Goal: Entertainment & Leisure: Consume media (video, audio)

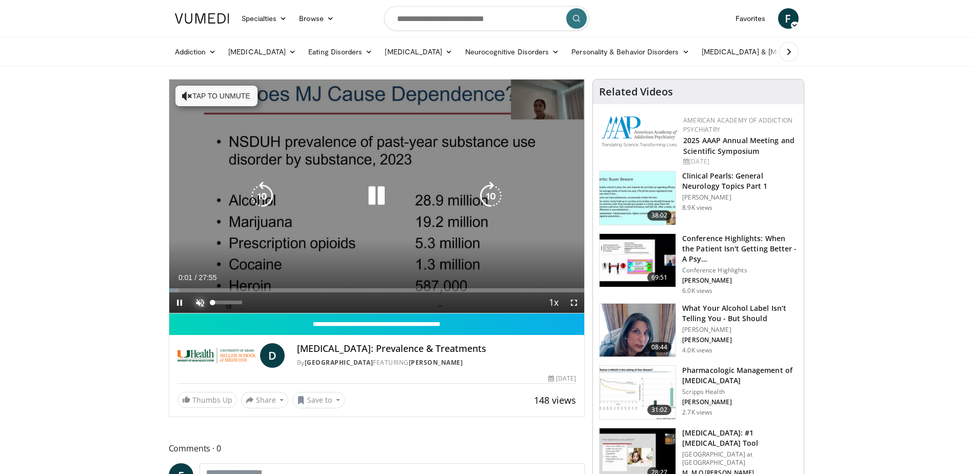
click at [199, 300] on span "Video Player" at bounding box center [200, 302] width 21 height 21
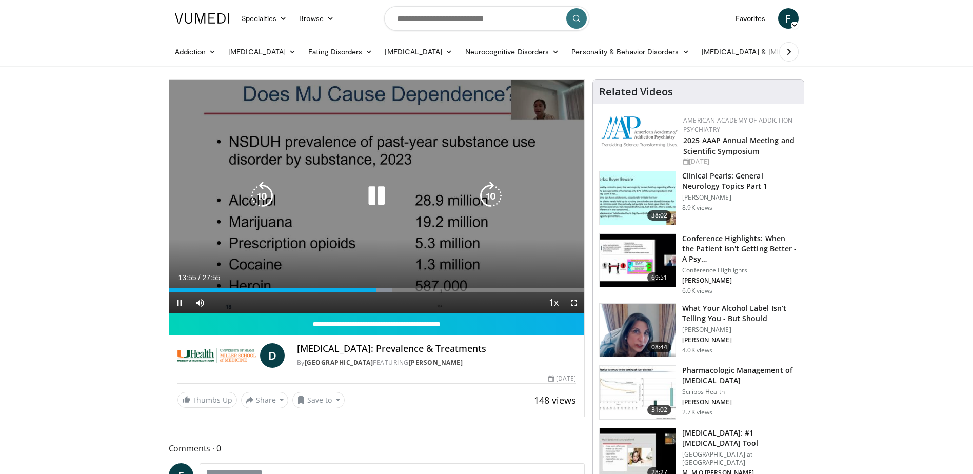
click at [379, 194] on icon "Video Player" at bounding box center [376, 196] width 29 height 29
click at [375, 198] on icon "Video Player" at bounding box center [376, 196] width 29 height 29
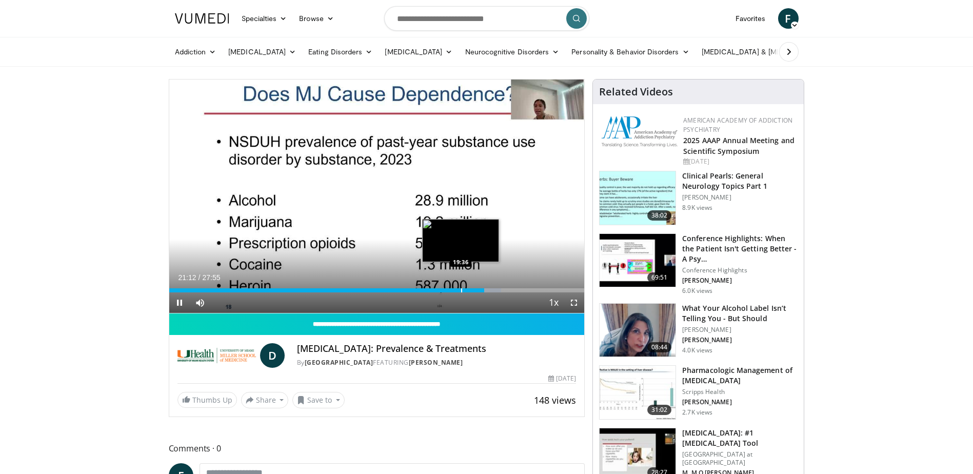
click at [461, 290] on div "Progress Bar" at bounding box center [461, 290] width 1 height 4
click at [449, 289] on div "Progress Bar" at bounding box center [449, 290] width 1 height 4
click at [437, 290] on div "Progress Bar" at bounding box center [437, 290] width 1 height 4
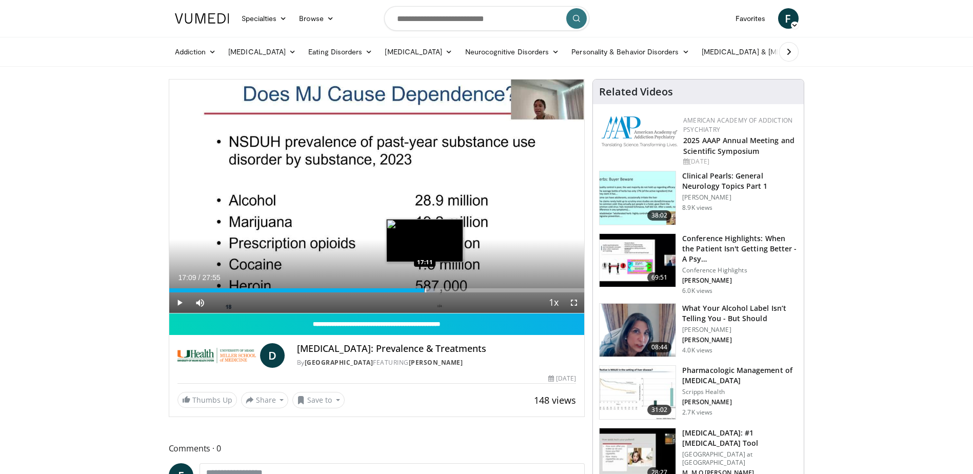
click at [425, 289] on div "Progress Bar" at bounding box center [425, 290] width 1 height 4
click at [415, 290] on div "Progress Bar" at bounding box center [415, 290] width 1 height 4
click at [404, 291] on div "Loaded : 63.28% 16:35 15:49" at bounding box center [376, 290] width 415 height 4
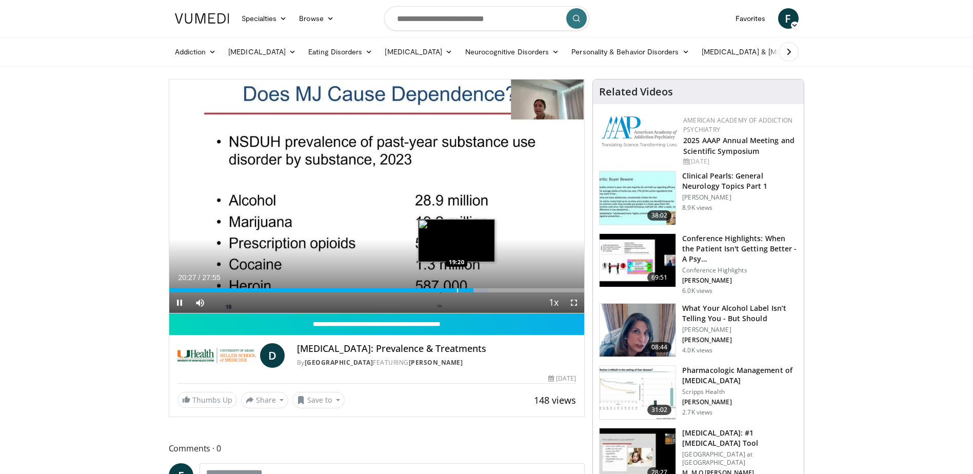
click at [457, 287] on div "Loaded : 76.98% 20:27 19:20" at bounding box center [376, 288] width 415 height 10
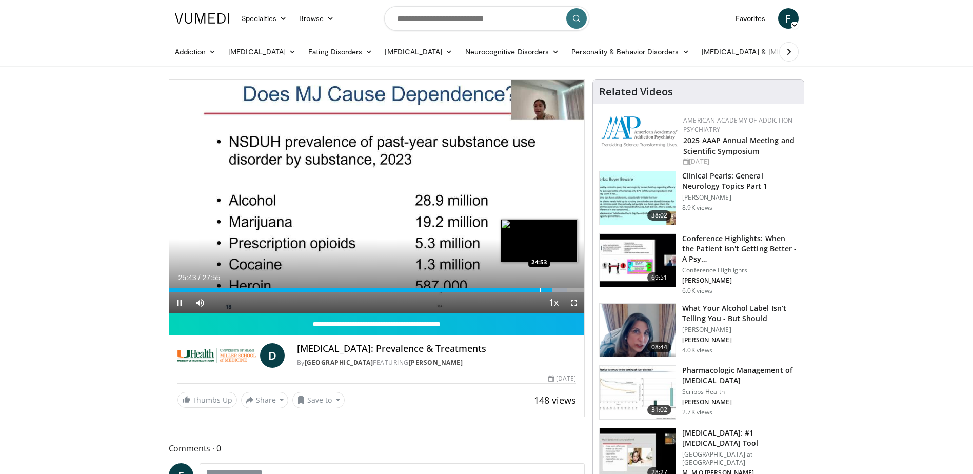
click at [540, 291] on div "Progress Bar" at bounding box center [540, 290] width 1 height 4
click at [534, 291] on div "Progress Bar" at bounding box center [534, 290] width 1 height 4
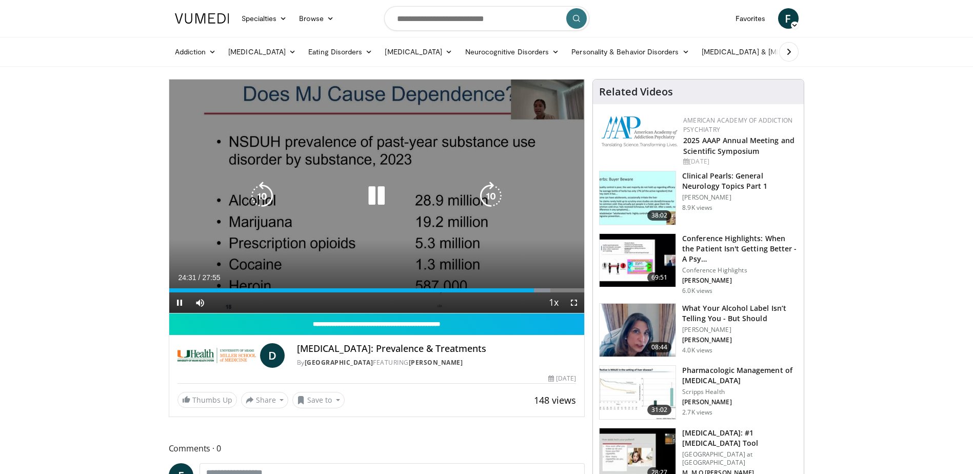
click at [528, 291] on div "24:31" at bounding box center [351, 290] width 365 height 4
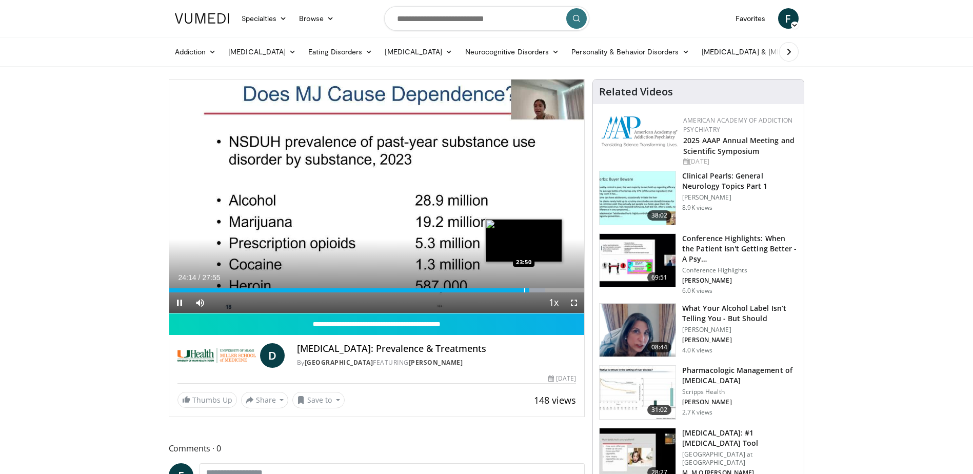
click at [524, 291] on div "Progress Bar" at bounding box center [524, 290] width 1 height 4
click at [517, 292] on div "Current Time 23:49 / Duration 27:55 Pause Skip Backward Skip Forward Mute 16% L…" at bounding box center [376, 302] width 415 height 21
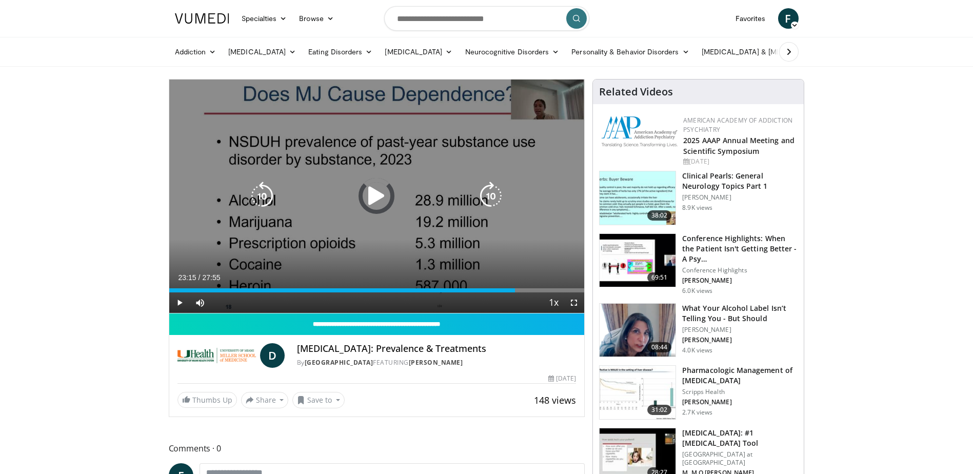
click at [515, 291] on div "23:15" at bounding box center [342, 290] width 346 height 4
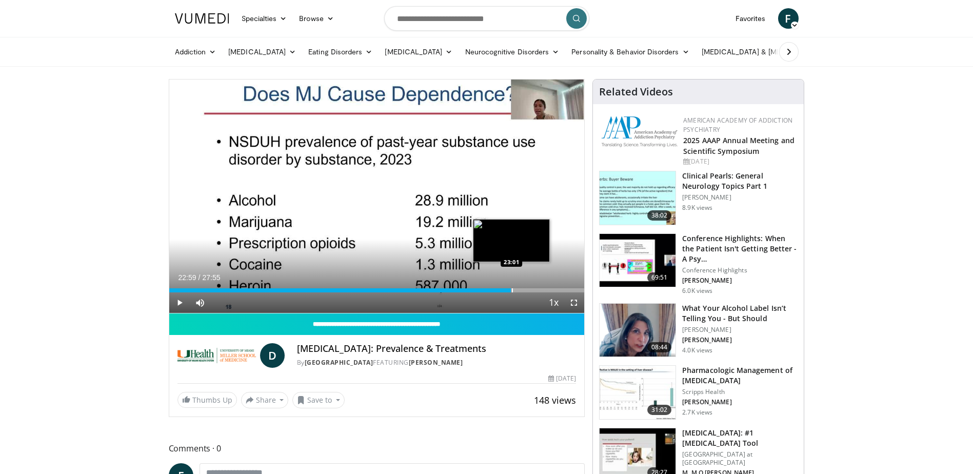
click at [512, 291] on div "Progress Bar" at bounding box center [512, 290] width 1 height 4
